Goal: Transaction & Acquisition: Purchase product/service

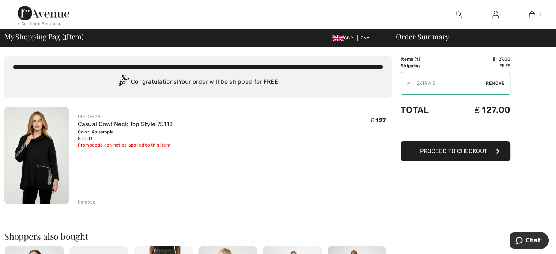
click at [466, 154] on span "Proceed to Checkout" at bounding box center [453, 151] width 67 height 7
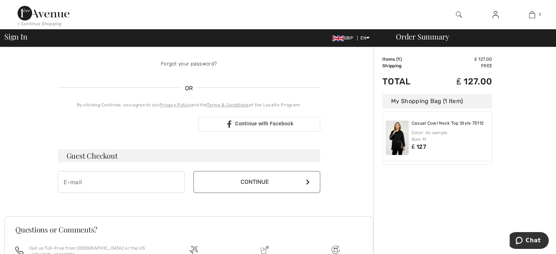
scroll to position [129, 0]
click at [75, 181] on input "email" at bounding box center [121, 181] width 127 height 22
type input "[EMAIL_ADDRESS][DOMAIN_NAME]"
click at [307, 179] on icon at bounding box center [308, 181] width 4 height 6
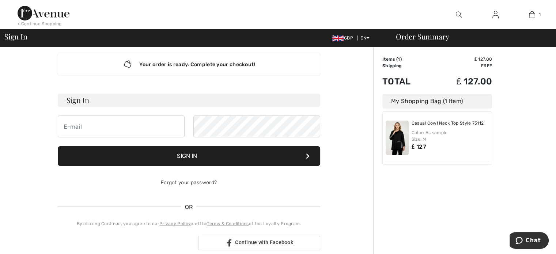
scroll to position [9, 0]
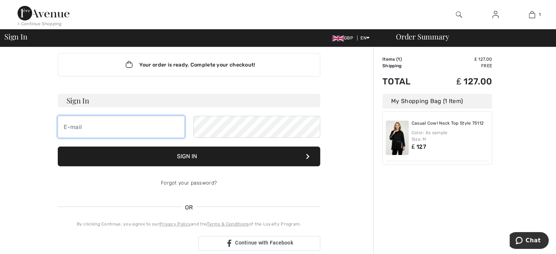
click at [82, 124] on input "email" at bounding box center [121, 127] width 127 height 22
type input "[EMAIL_ADDRESS][DOMAIN_NAME]"
click at [183, 154] on button "Sign In" at bounding box center [189, 157] width 262 height 20
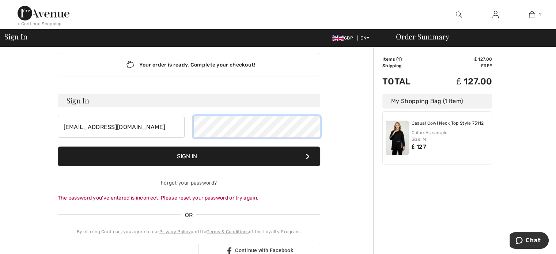
click at [218, 115] on form "Sign In carolynhargreave@gmail.com Sign In Forgot your password? The password y…" at bounding box center [189, 148] width 262 height 108
click at [232, 157] on button "Sign In" at bounding box center [189, 157] width 262 height 20
click at [303, 153] on button "Sign In" at bounding box center [189, 157] width 262 height 20
click at [188, 129] on div "carolynhargreave@gmail.com" at bounding box center [189, 127] width 262 height 22
click at [190, 158] on button "Sign In" at bounding box center [189, 157] width 262 height 20
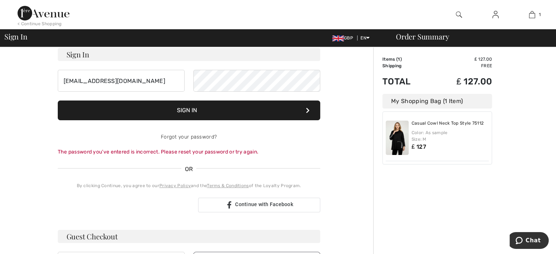
scroll to position [57, 0]
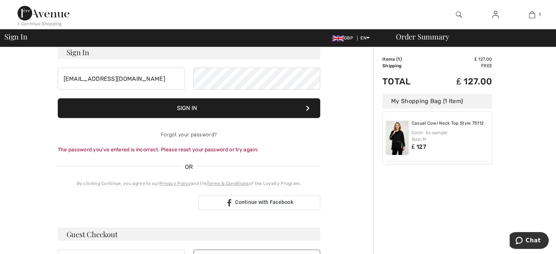
click at [75, 150] on div "The password you’ve entered is incorrect. Please reset your password or try aga…" at bounding box center [189, 150] width 262 height 8
click at [235, 149] on div "The password you’ve entered is incorrect. Please reset your password or try aga…" at bounding box center [189, 150] width 262 height 8
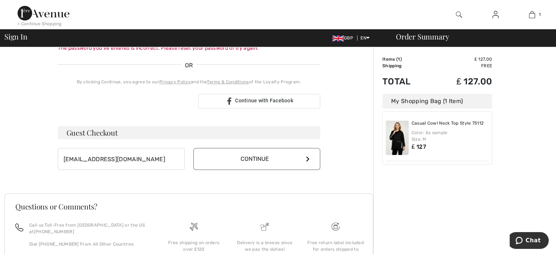
scroll to position [166, 0]
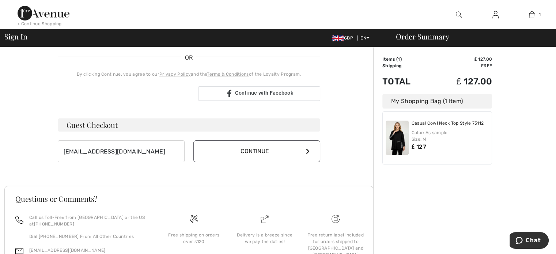
click at [259, 152] on button "Continue" at bounding box center [256, 151] width 127 height 22
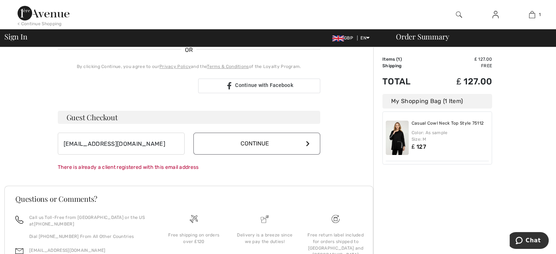
click at [310, 141] on button "Continue" at bounding box center [256, 144] width 127 height 22
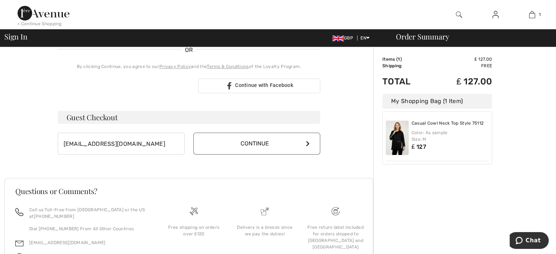
click at [310, 141] on button "Continue" at bounding box center [256, 144] width 127 height 22
click at [279, 144] on button "Continue" at bounding box center [256, 144] width 127 height 22
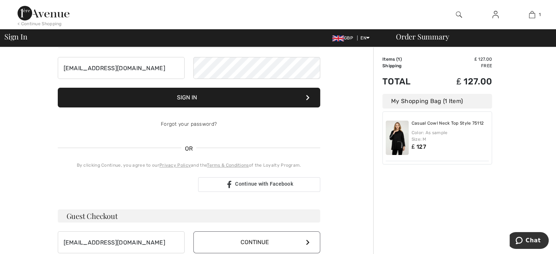
scroll to position [44, 0]
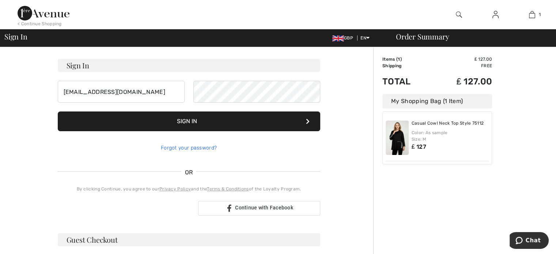
click at [179, 147] on link "Forgot your password?" at bounding box center [189, 148] width 56 height 6
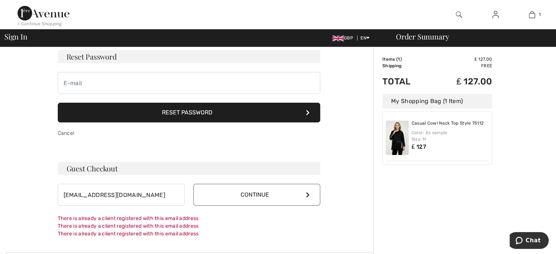
click at [203, 112] on button "Reset Password" at bounding box center [189, 113] width 262 height 20
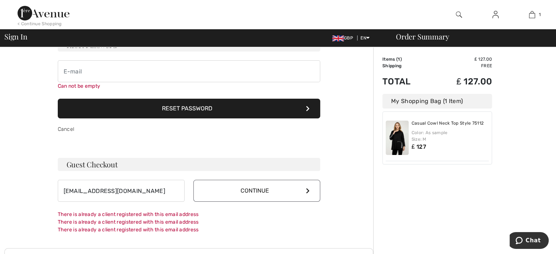
scroll to position [57, 0]
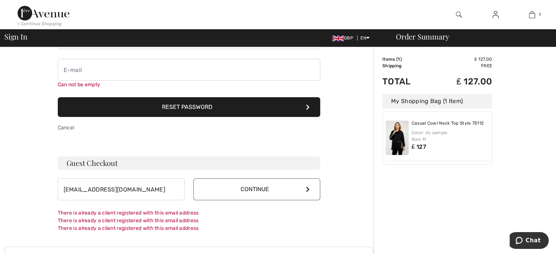
click at [133, 109] on button "Reset Password" at bounding box center [189, 107] width 262 height 20
click at [66, 65] on input "email" at bounding box center [189, 70] width 262 height 22
type input "carolynhargreave@gmail.com"
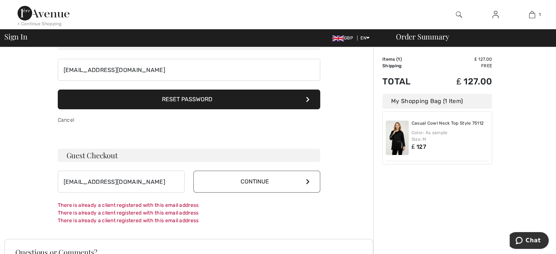
click at [131, 89] on form "Reset Password carolynhargreave@gmail.com Reset Password Cancel" at bounding box center [189, 84] width 262 height 94
click at [135, 96] on button "Reset Password" at bounding box center [189, 100] width 262 height 20
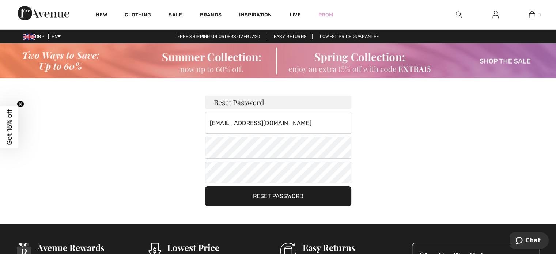
click at [251, 198] on button "Reset Password" at bounding box center [278, 196] width 146 height 20
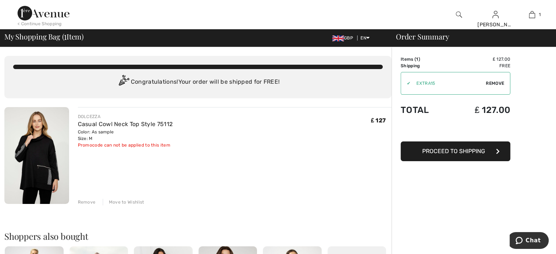
click at [467, 153] on span "Proceed to Shipping" at bounding box center [453, 151] width 63 height 7
click at [500, 149] on button "Proceed to Shipping" at bounding box center [456, 151] width 110 height 20
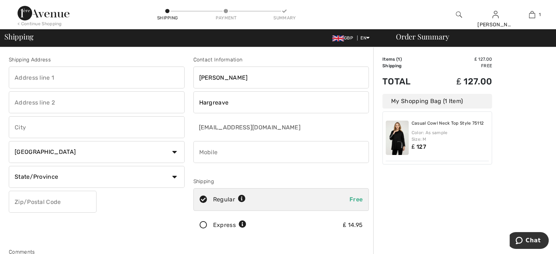
click at [33, 80] on input "text" at bounding box center [97, 78] width 176 height 22
type input "Woodcroft"
type input "[STREET_ADDRESS]"
type input "Lytham St annes"
select select "GB"
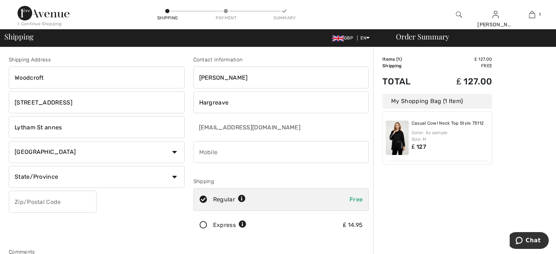
type input "FY8 4AB"
type input "07725596043"
type input "FY84AB"
type input "County (optional)"
type input "FY84AB"
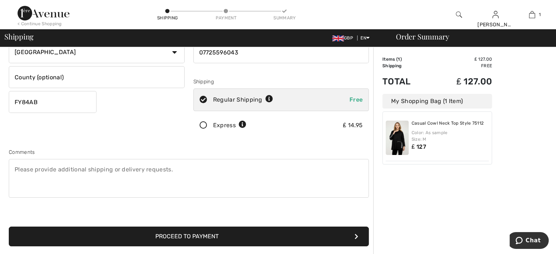
scroll to position [101, 0]
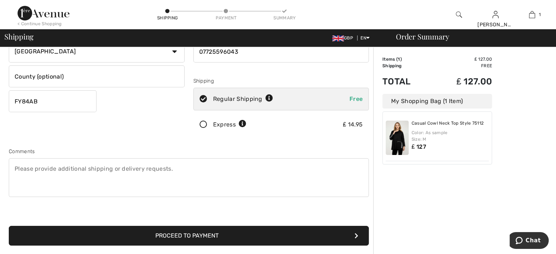
click at [23, 178] on textarea at bounding box center [189, 177] width 360 height 39
click at [92, 167] on textarea "leave in parcel box on right side drive" at bounding box center [189, 177] width 360 height 39
type textarea "leave in parcel box on right hand side drive"
click at [205, 237] on button "Proceed to Payment" at bounding box center [189, 236] width 360 height 20
click at [356, 233] on icon "submit" at bounding box center [357, 236] width 4 height 6
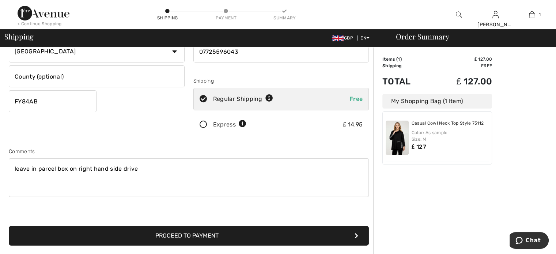
click at [279, 235] on button "Proceed to Payment" at bounding box center [189, 236] width 360 height 20
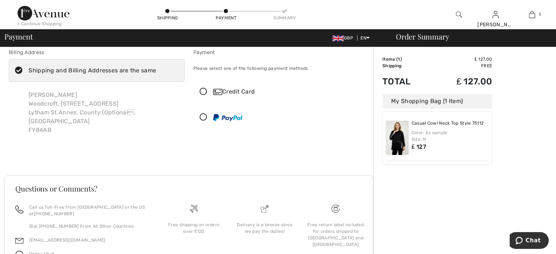
scroll to position [8, 0]
click at [203, 89] on icon at bounding box center [203, 92] width 19 height 8
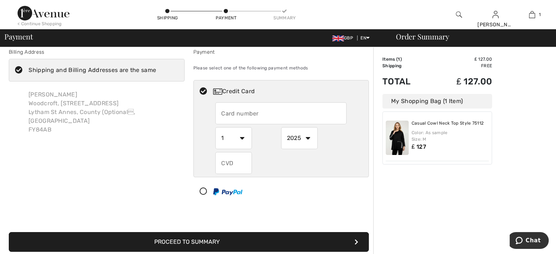
click at [229, 113] on input "text" at bounding box center [280, 113] width 131 height 22
type input "[CREDIT_CARD_NUMBER]"
select select "9"
select select "2027"
click at [224, 162] on input "text" at bounding box center [233, 163] width 37 height 22
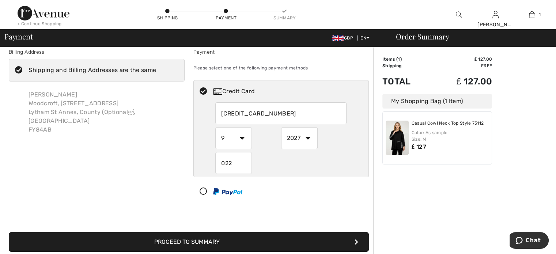
type input "022"
click at [244, 244] on button "Proceed to Summary" at bounding box center [189, 242] width 360 height 20
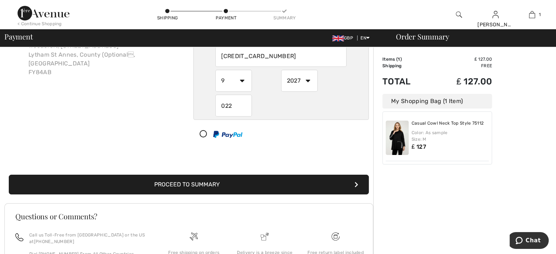
scroll to position [64, 0]
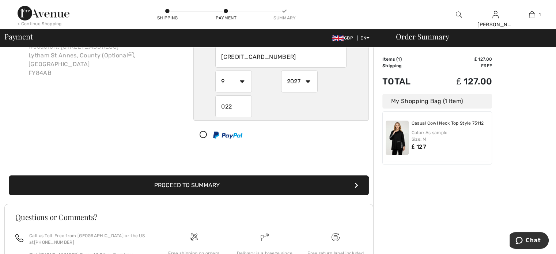
click at [355, 184] on icon "submit" at bounding box center [357, 185] width 4 height 6
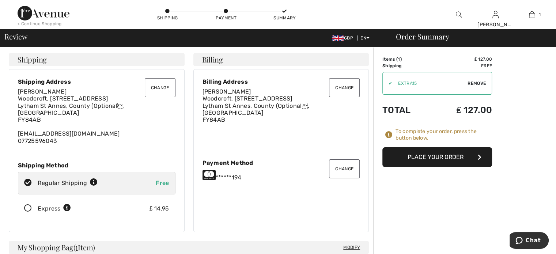
click at [342, 165] on button "Change" at bounding box center [344, 168] width 31 height 19
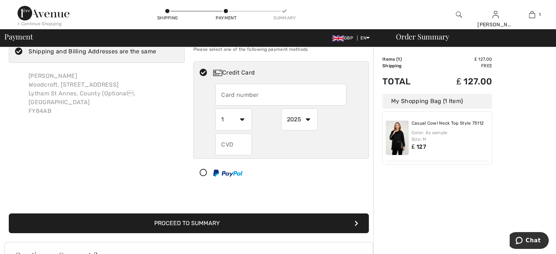
click at [227, 94] on input "text" at bounding box center [280, 95] width 131 height 22
radio input "true"
type input "[CREDIT_CARD_NUMBER]"
select select "9"
select select "2027"
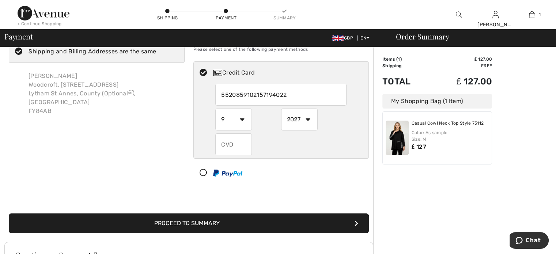
type input "[CREDIT_CARD_NUMBER]"
click at [229, 145] on input "text" at bounding box center [233, 144] width 37 height 22
radio input "true"
type input "022"
click at [282, 222] on button "Proceed to Summary" at bounding box center [189, 223] width 360 height 20
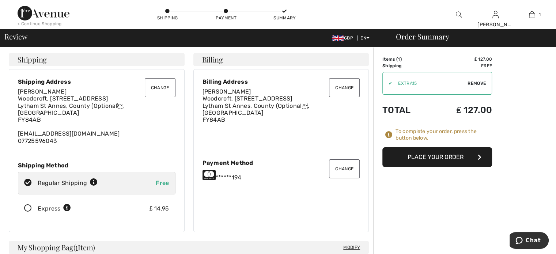
click at [452, 158] on button "Place Your Order" at bounding box center [437, 157] width 110 height 20
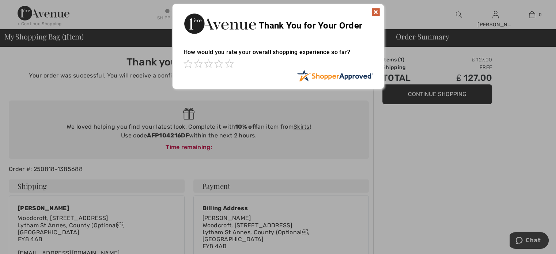
click at [377, 11] on img at bounding box center [375, 12] width 9 height 9
